Goal: Information Seeking & Learning: Learn about a topic

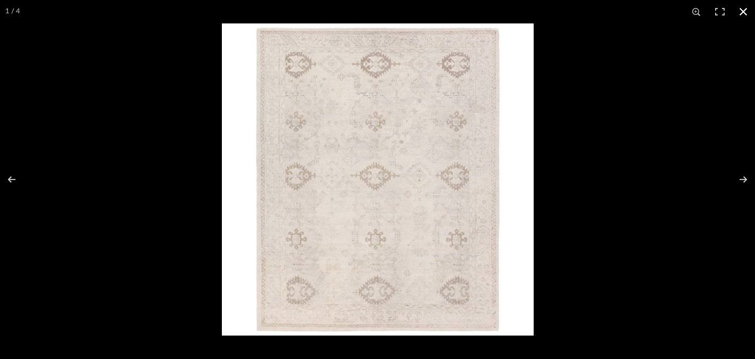
click at [140, 268] on div at bounding box center [377, 179] width 755 height 359
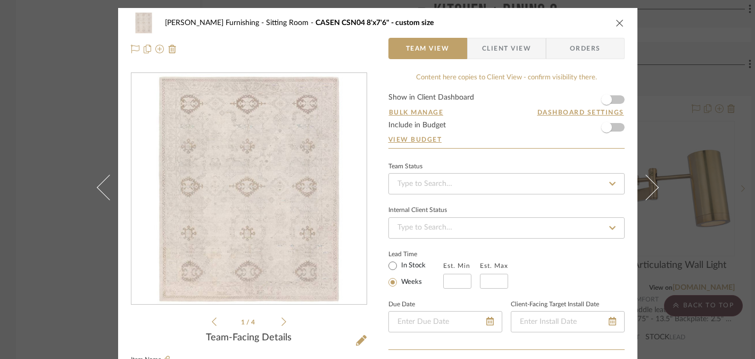
click at [68, 270] on div "[PERSON_NAME] Furnishing Sitting Room CASEN CSN04 8'x7'6" - custom size Team Vi…" at bounding box center [377, 179] width 755 height 359
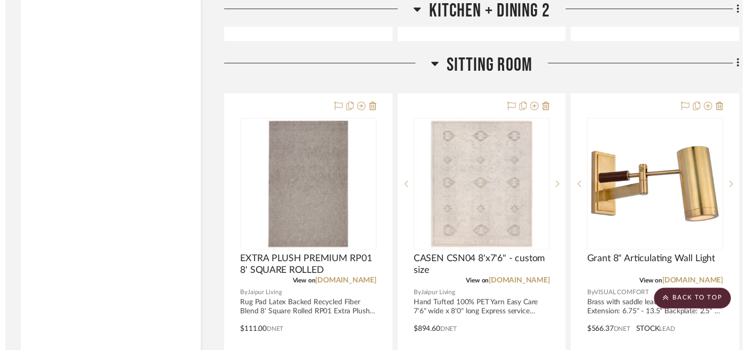
scroll to position [5790, 0]
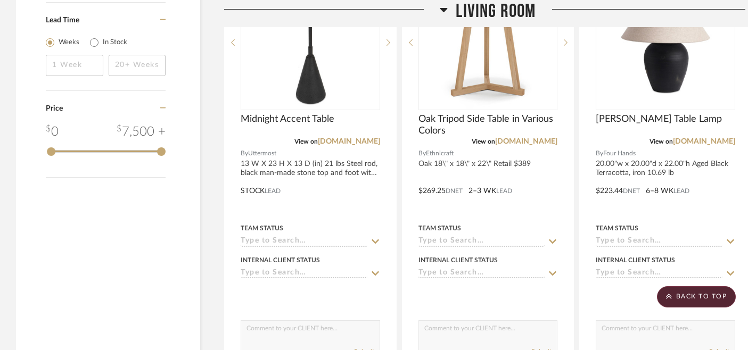
scroll to position [1411, 0]
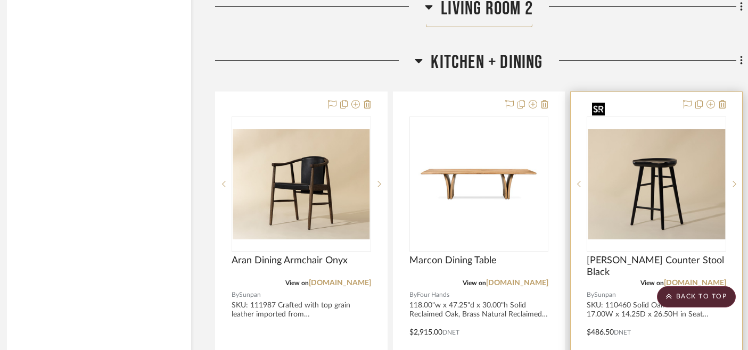
click at [0, 0] on img at bounding box center [0, 0] width 0 height 0
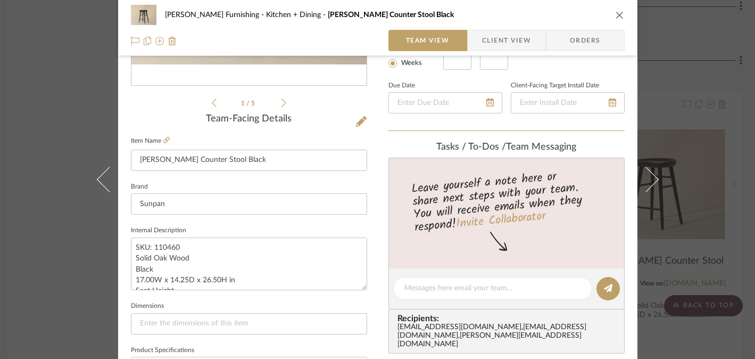
scroll to position [239, 0]
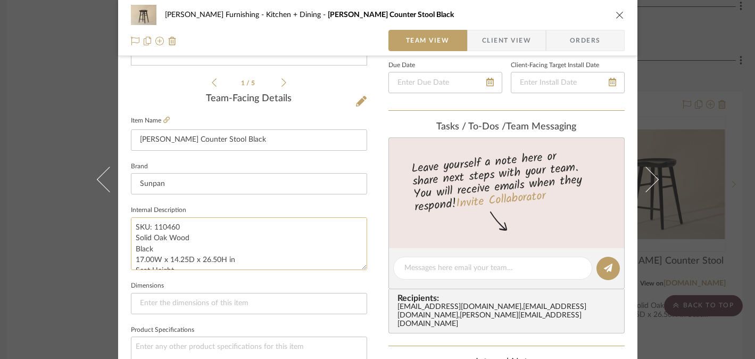
click at [217, 258] on textarea "SKU: 110460 Solid Oak Wood Black 17.00W x 14.25D x 26.50H in Seat Height 25.75 …" at bounding box center [249, 243] width 236 height 53
click at [217, 259] on textarea "SKU: 110460 Solid Oak Wood Black 17.00W x 14.25D x 26.50H in Seat Height 25.75 …" at bounding box center [249, 243] width 236 height 53
